Goal: Information Seeking & Learning: Learn about a topic

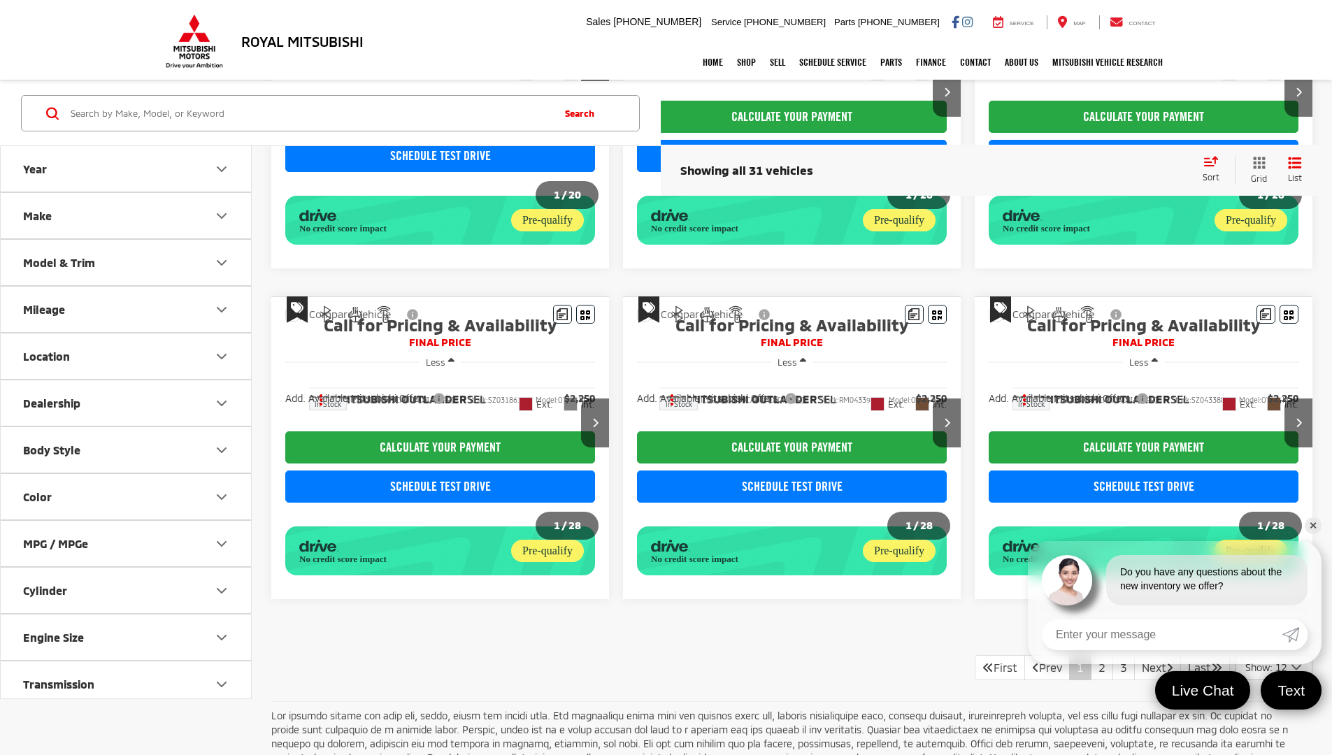
scroll to position [1032, 0]
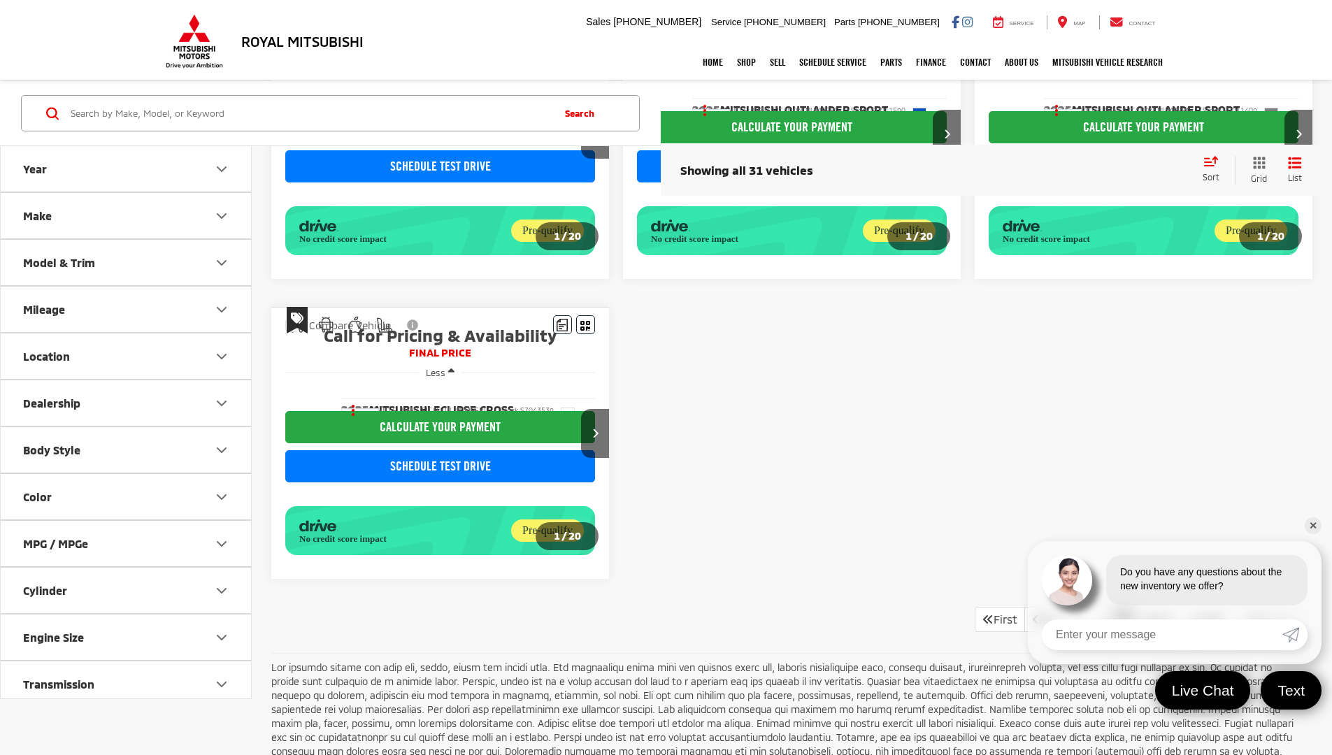
scroll to position [550, 0]
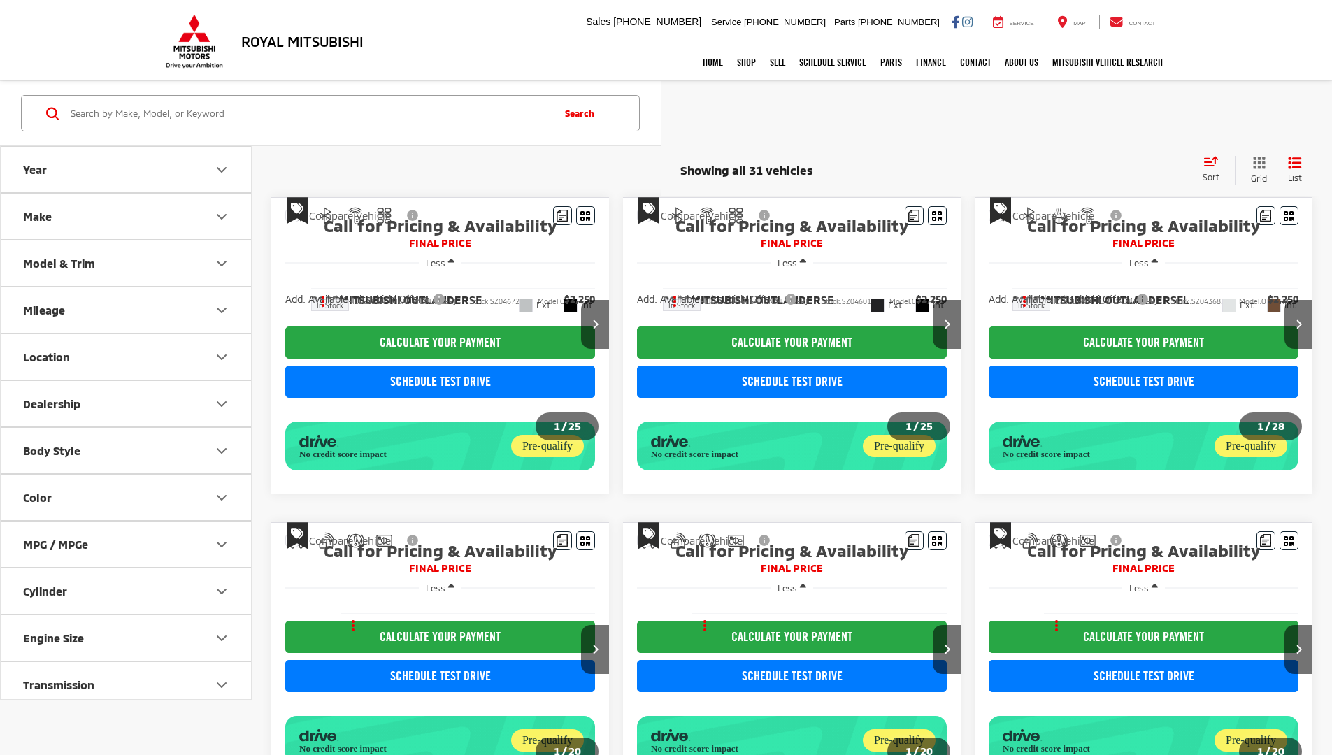
scroll to position [395, 0]
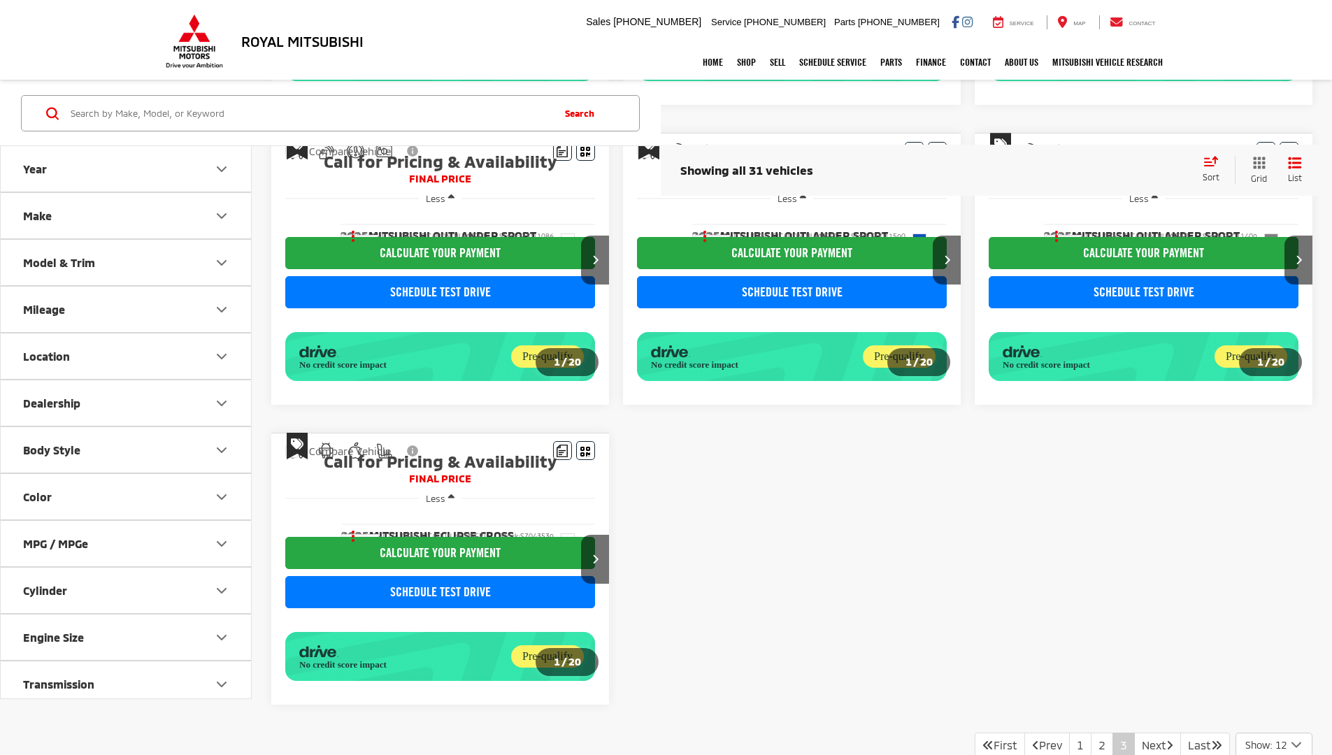
scroll to position [550, 0]
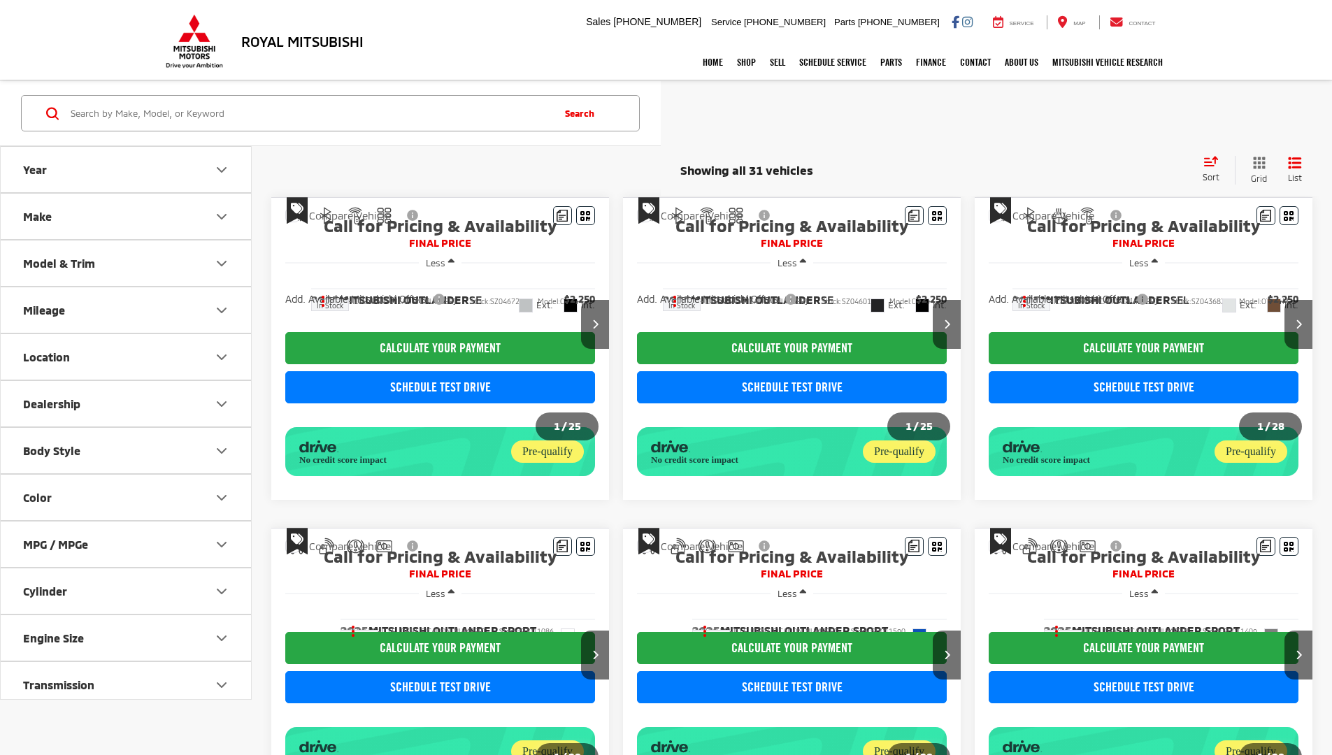
scroll to position [550, 0]
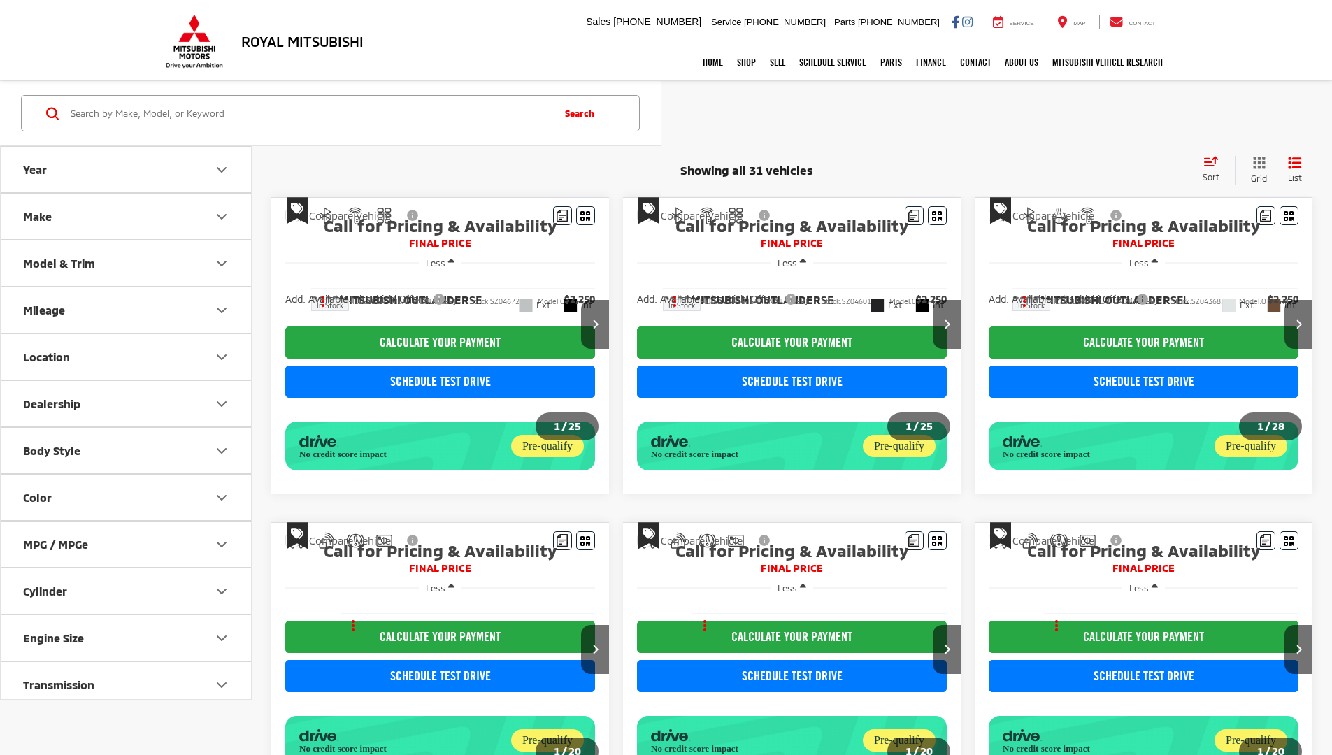
scroll to position [258, 0]
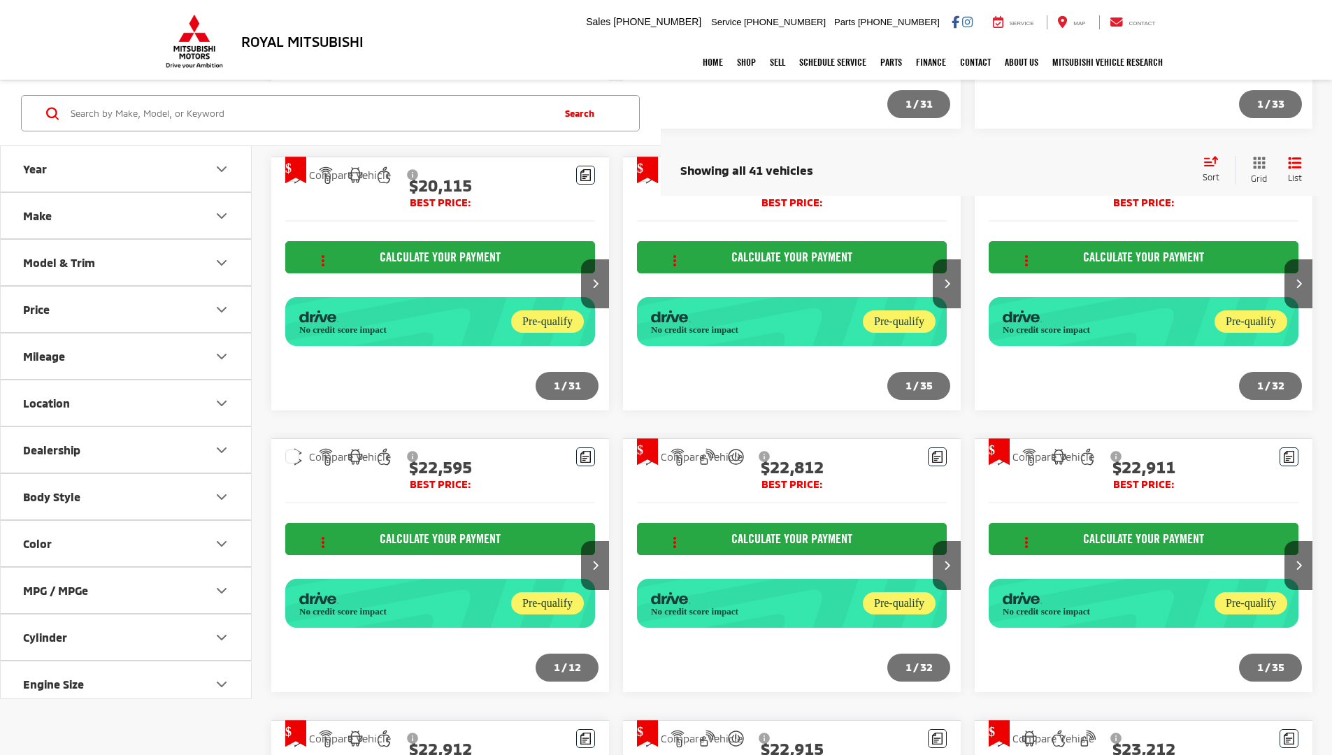
scroll to position [1662, 0]
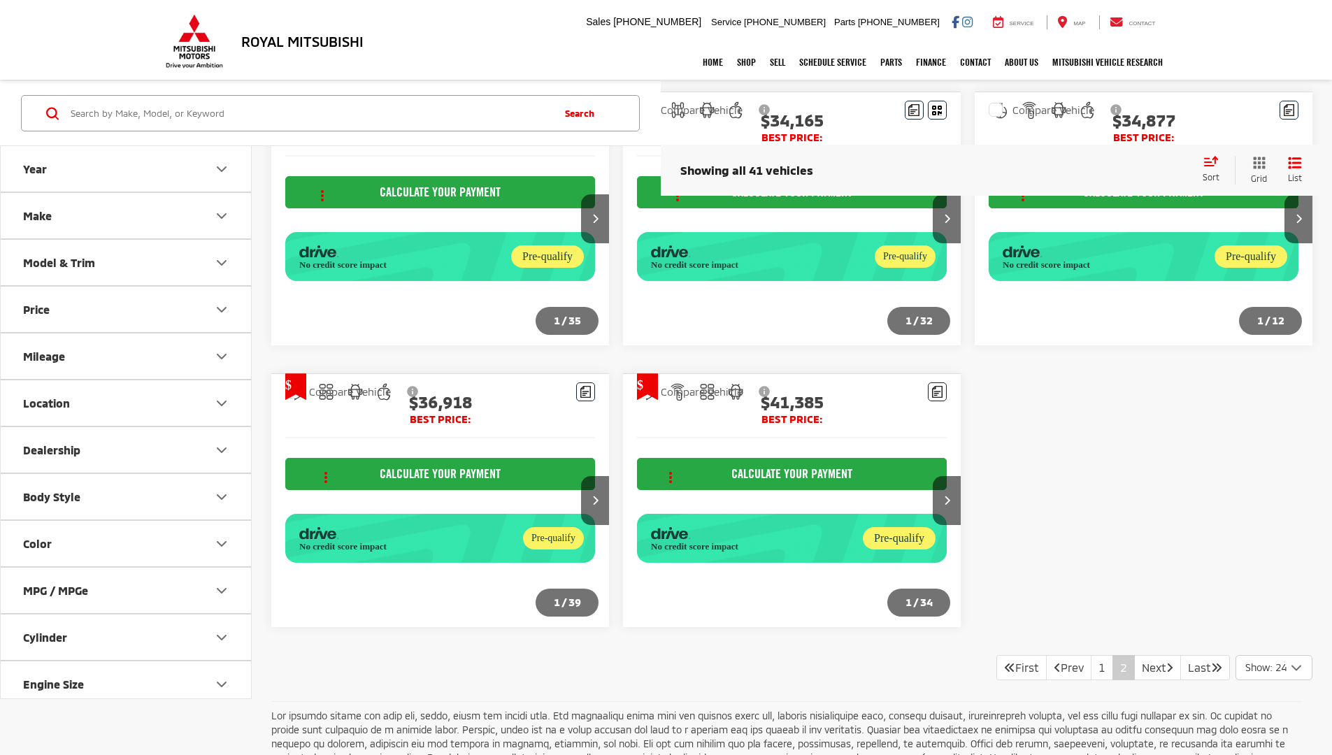
scroll to position [1300, 0]
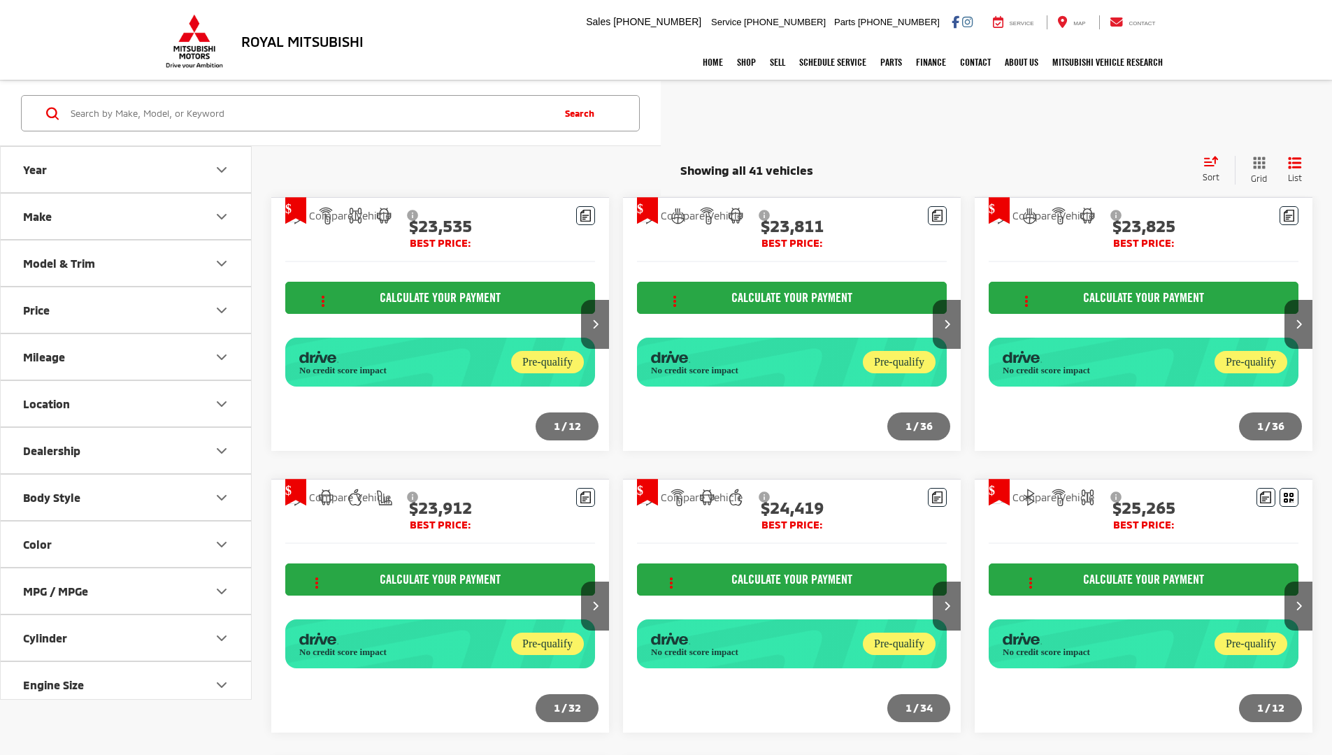
scroll to position [1300, 0]
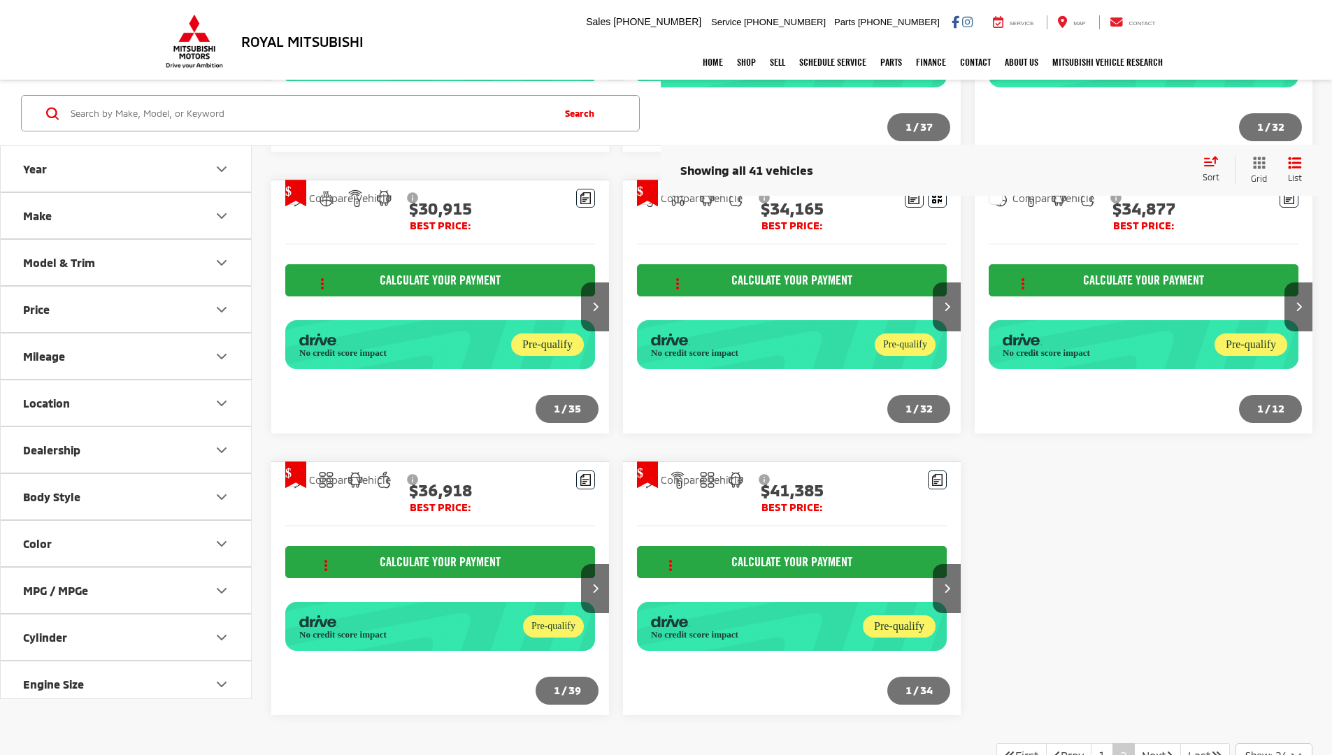
scroll to position [1300, 0]
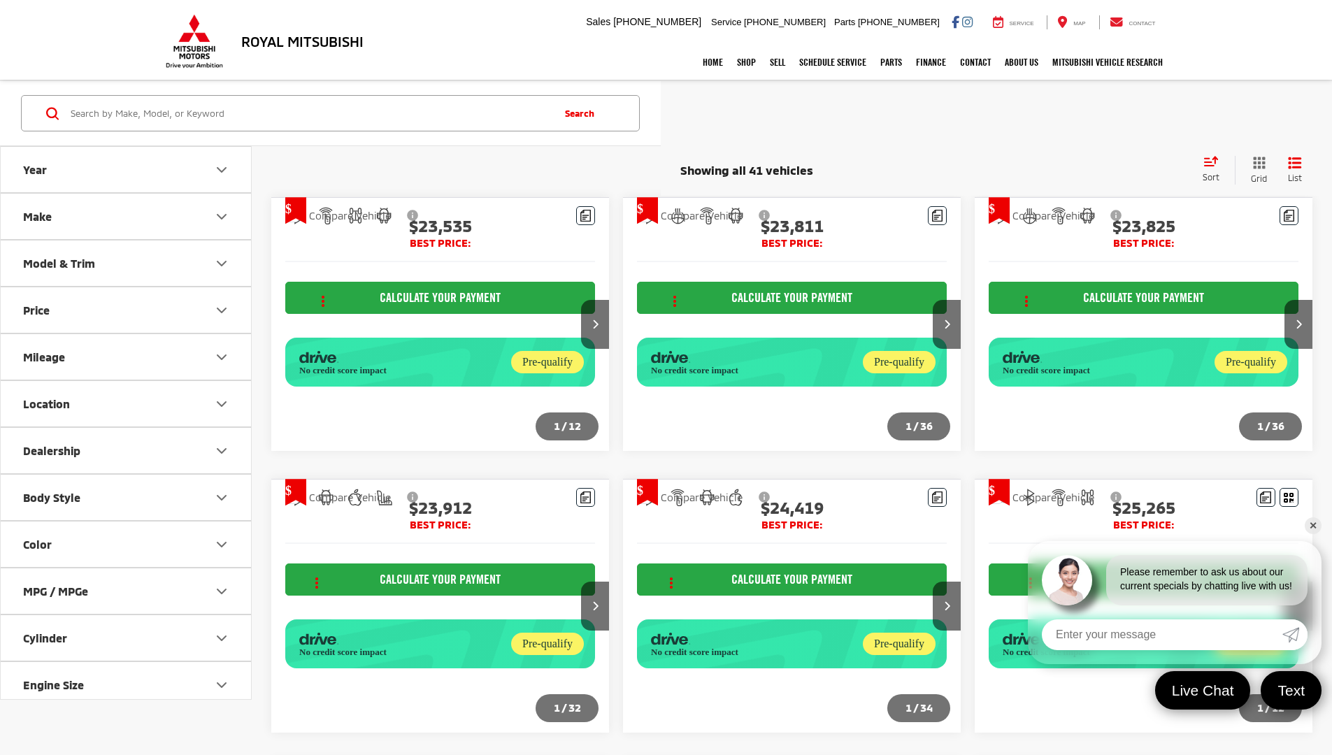
scroll to position [1300, 0]
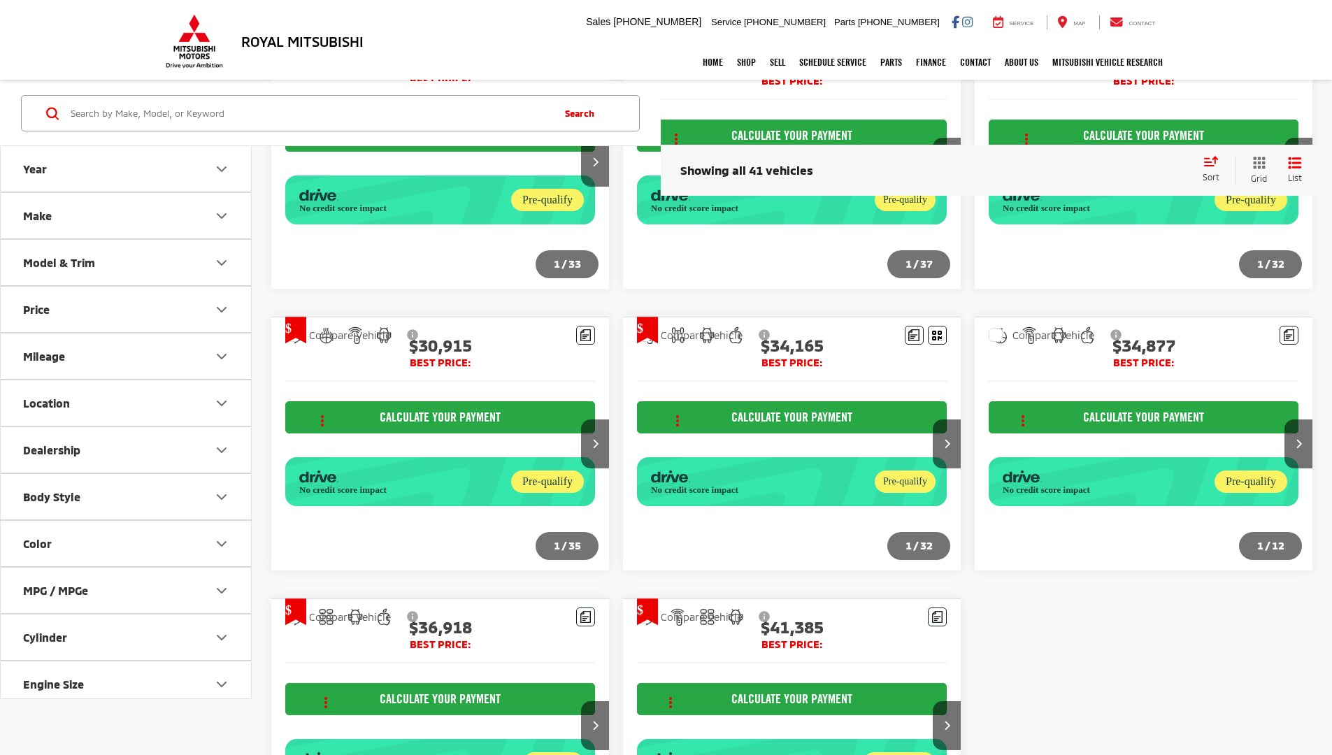
scroll to position [1300, 0]
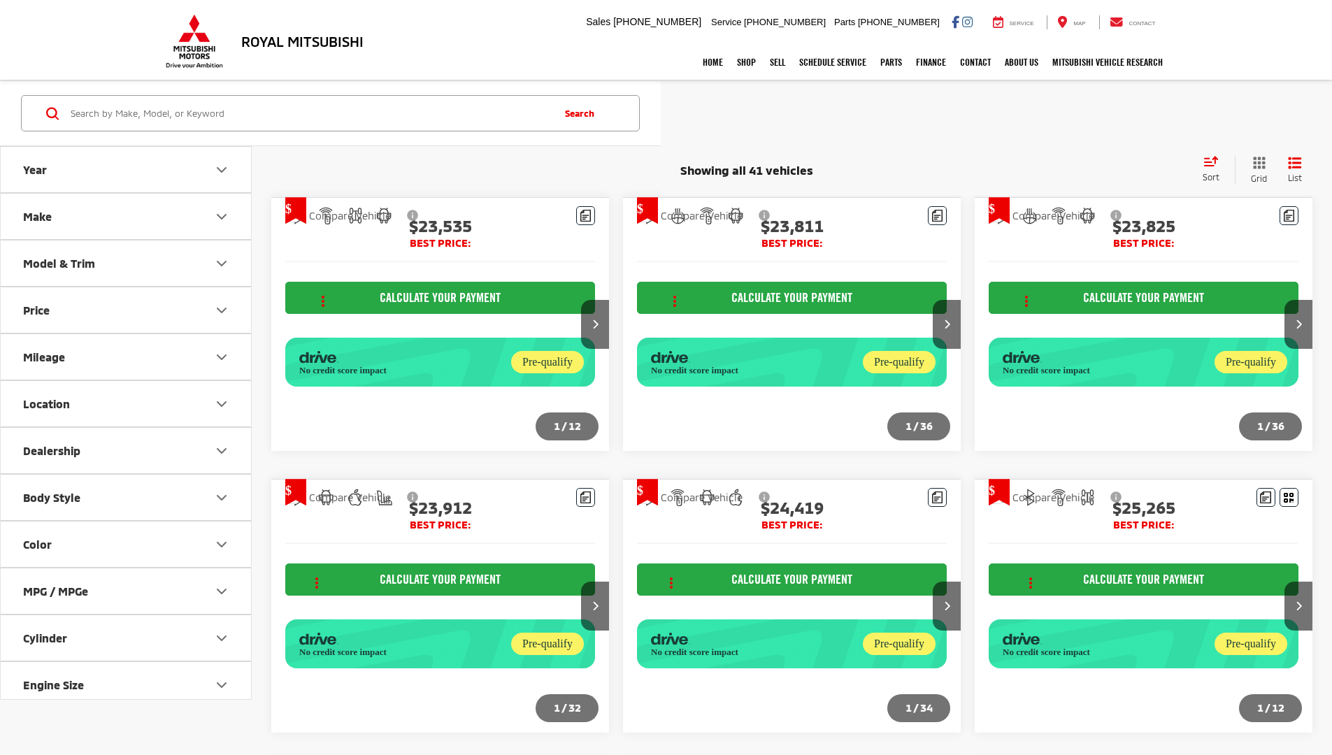
scroll to position [1300, 0]
